Goal: Information Seeking & Learning: Learn about a topic

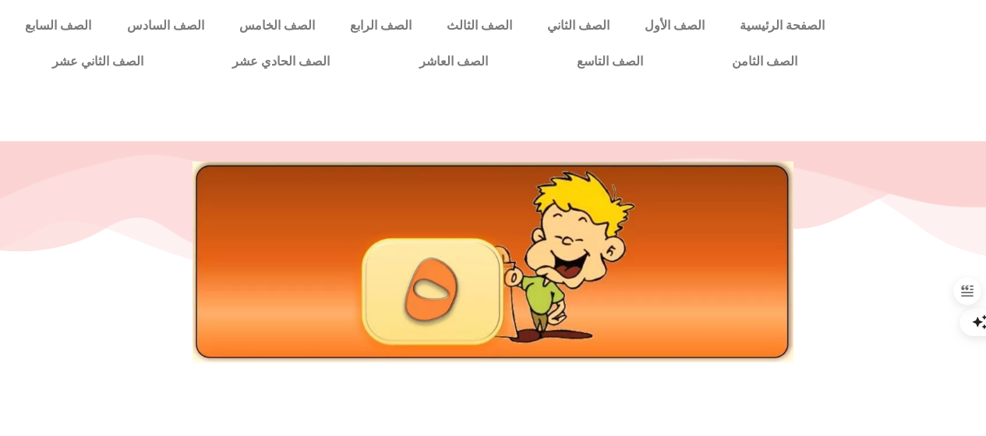
scroll to position [762, 0]
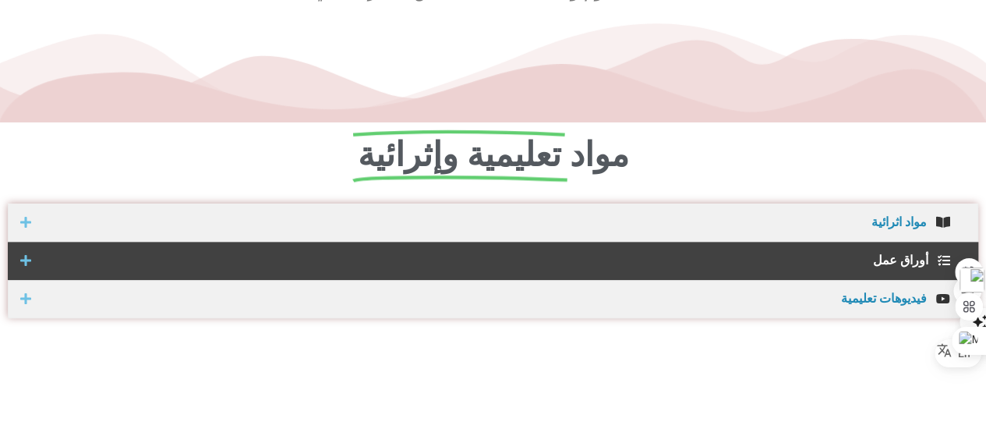
click at [908, 260] on span "أوراق عمل" at bounding box center [484, 260] width 890 height 12
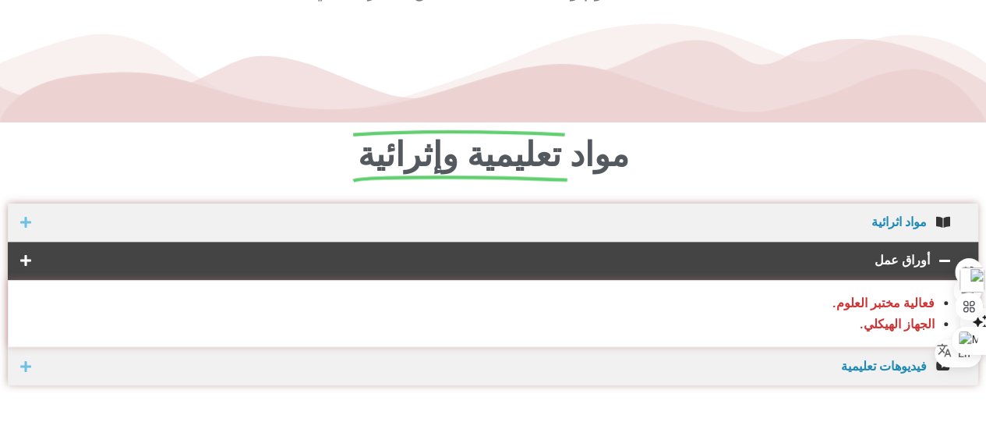
click at [908, 257] on span "أوراق عمل" at bounding box center [484, 260] width 891 height 12
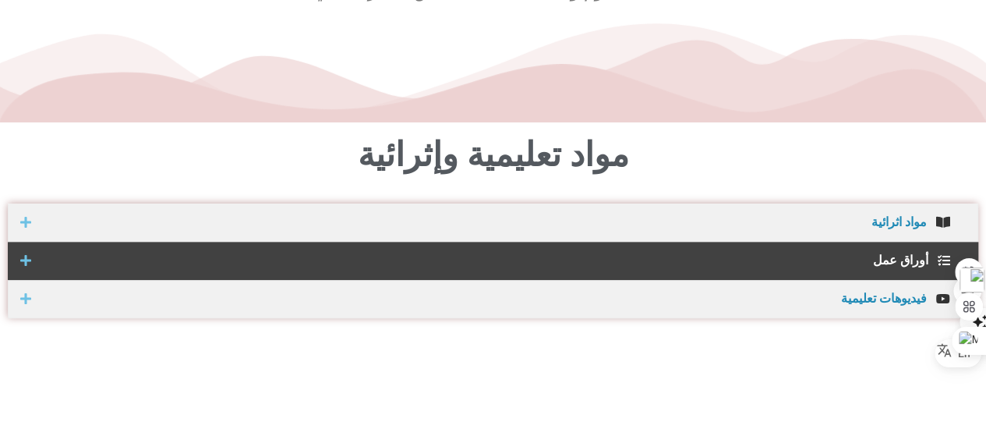
click at [908, 257] on span "أوراق عمل" at bounding box center [484, 260] width 890 height 12
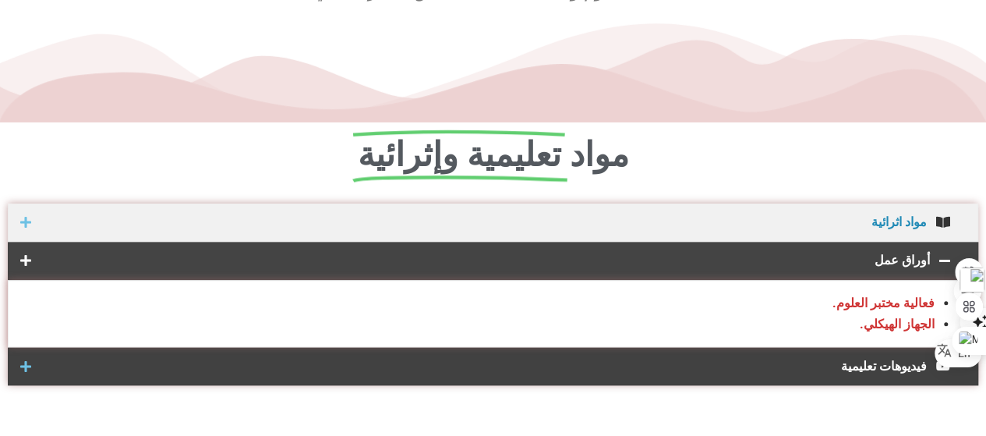
click at [880, 372] on div "فيديوهات تعليمية" at bounding box center [493, 366] width 971 height 38
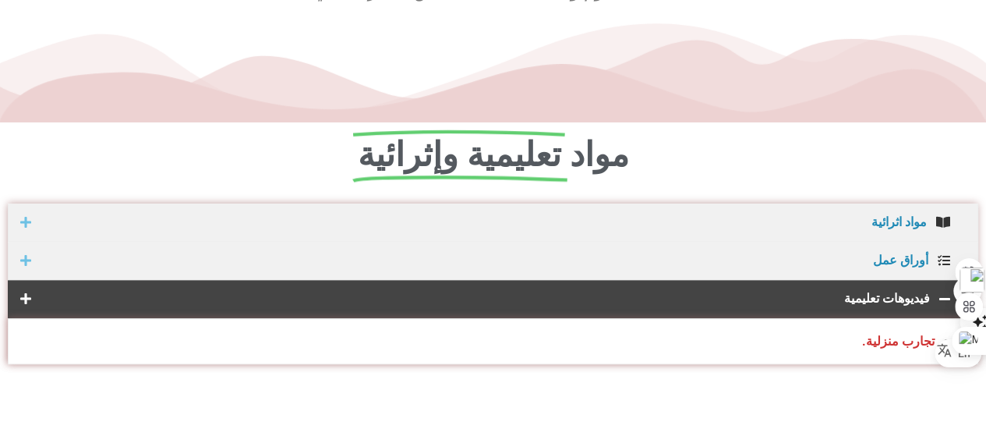
scroll to position [381, 0]
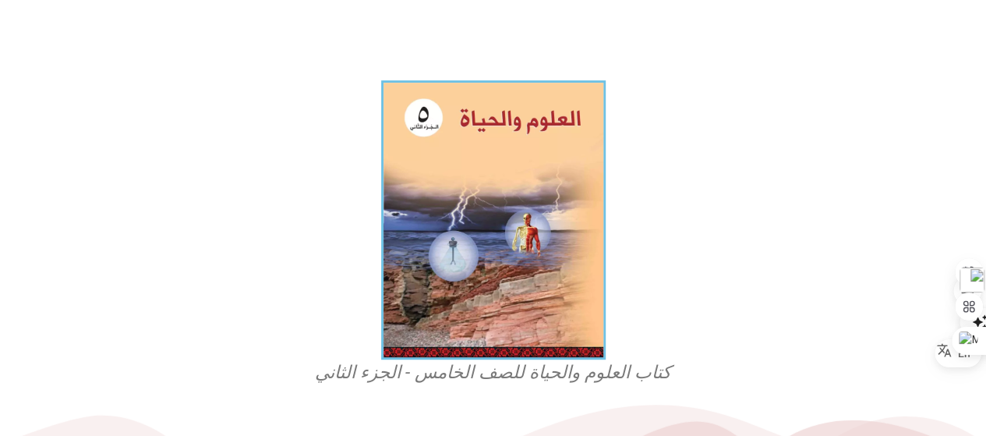
click at [622, 377] on figcaption "كتاب العلوم والحياة للصف الخامس - الجزء الثاني" at bounding box center [493, 372] width 374 height 25
